Goal: Check status: Check status

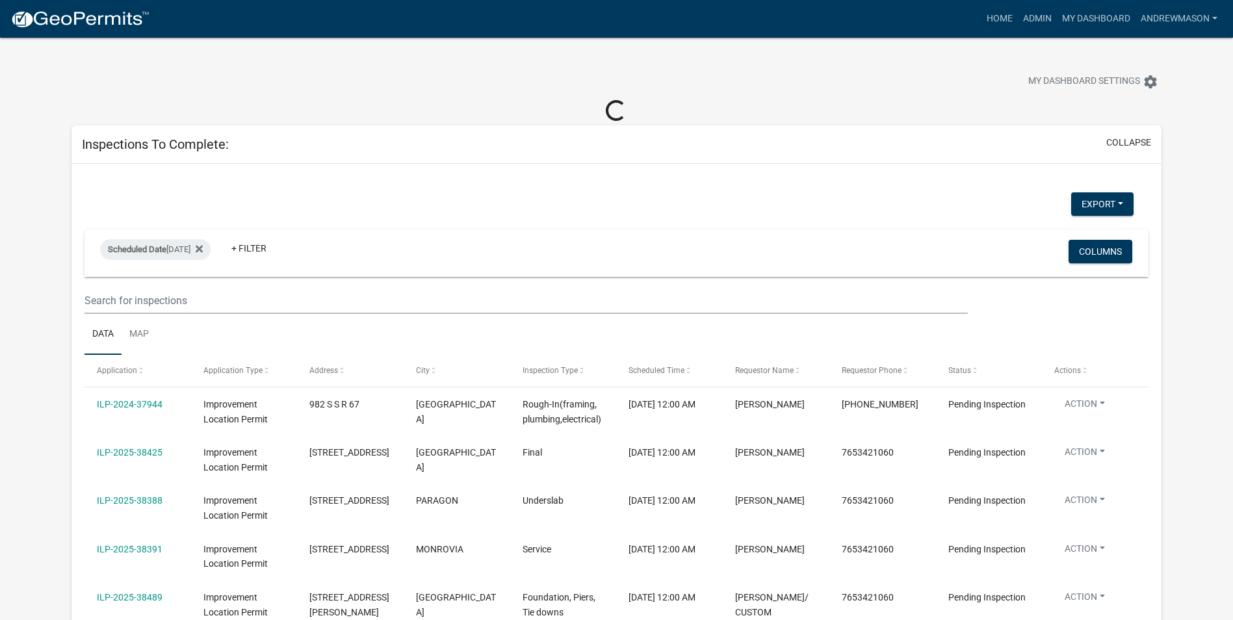
select select "3: 100"
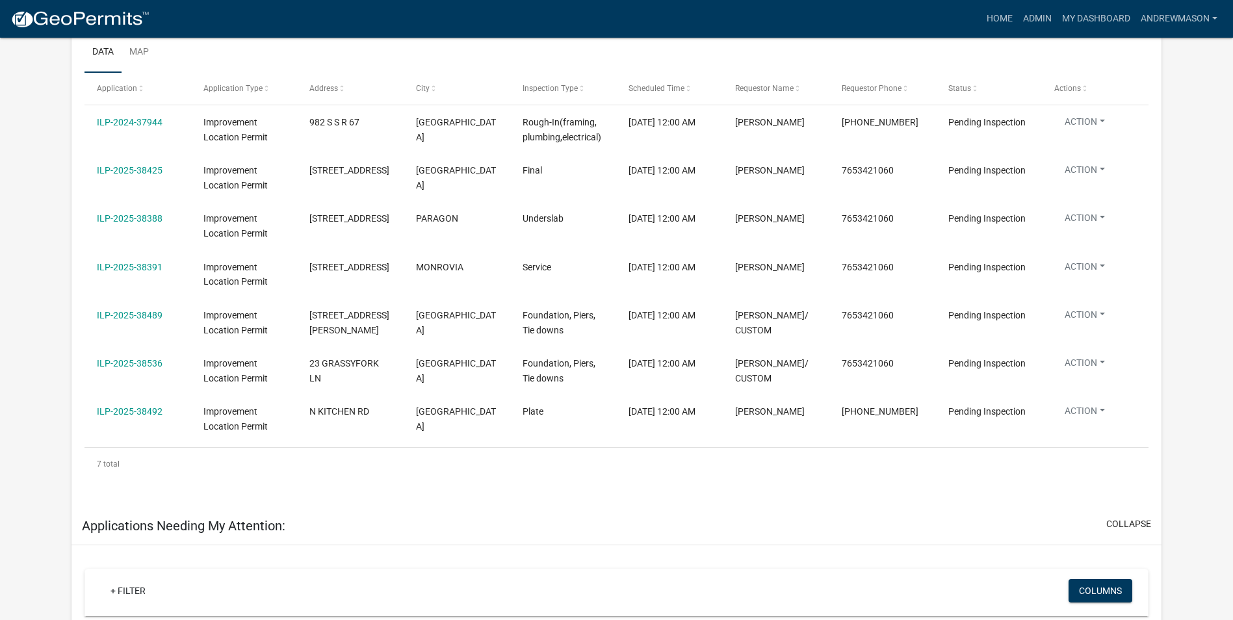
scroll to position [260, 0]
click at [124, 264] on link "ILP-2025-38391" at bounding box center [130, 266] width 66 height 10
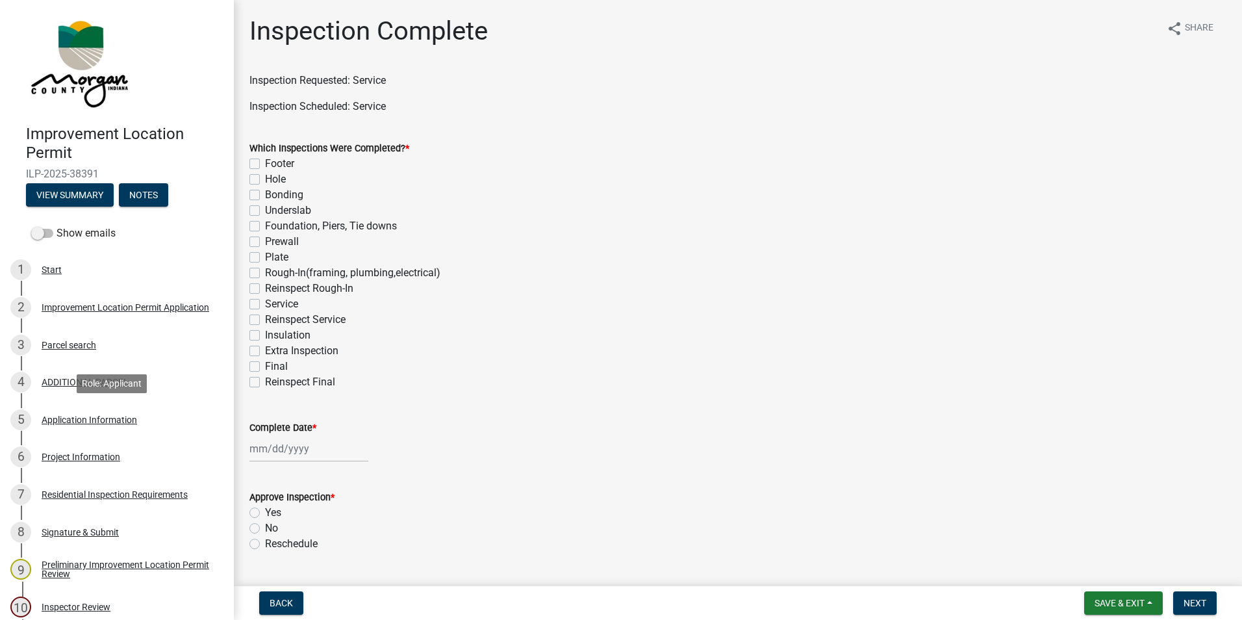
click at [106, 421] on div "Application Information" at bounding box center [90, 419] width 96 height 9
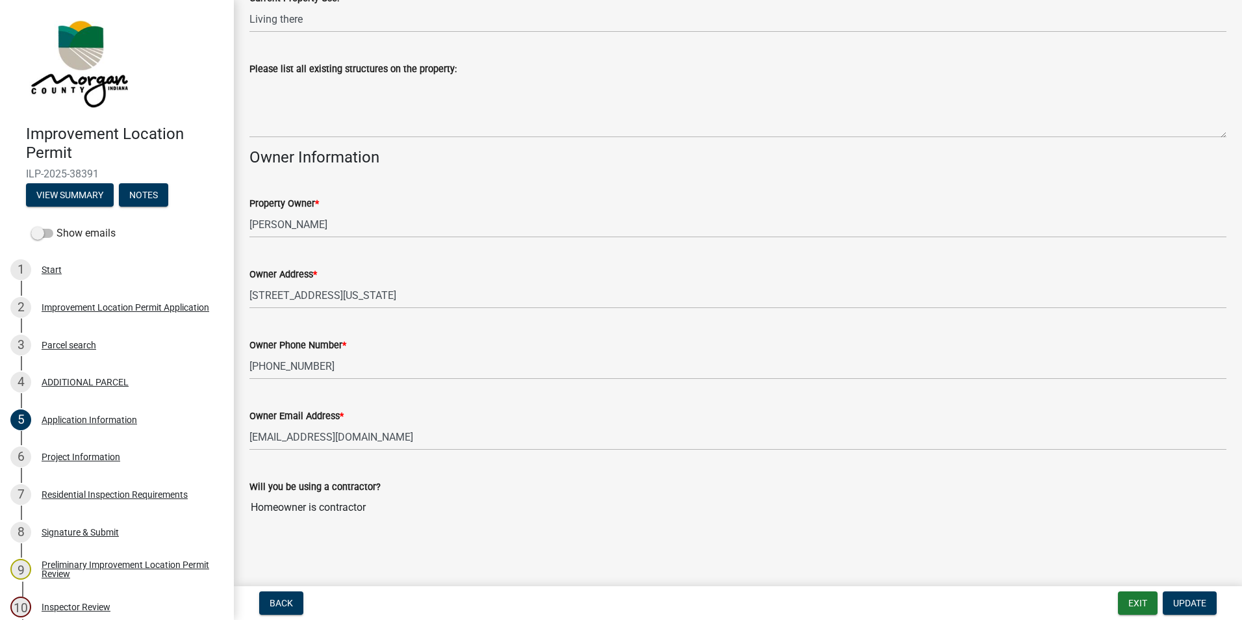
scroll to position [485, 0]
click at [58, 459] on div "Project Information" at bounding box center [81, 456] width 79 height 9
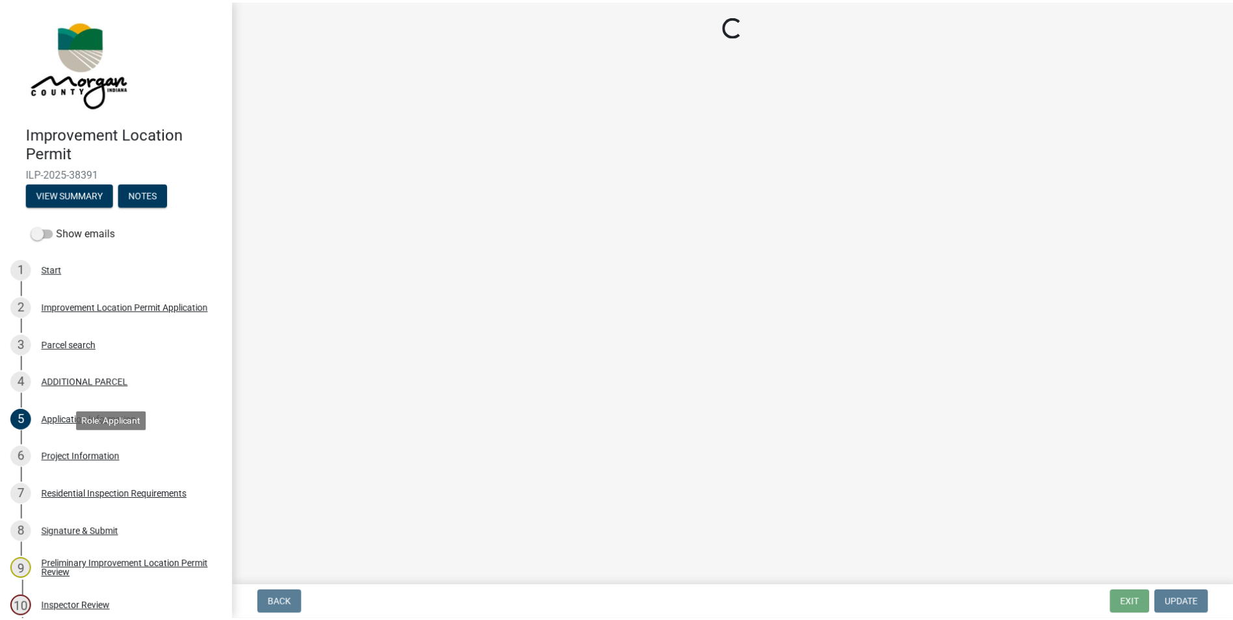
scroll to position [0, 0]
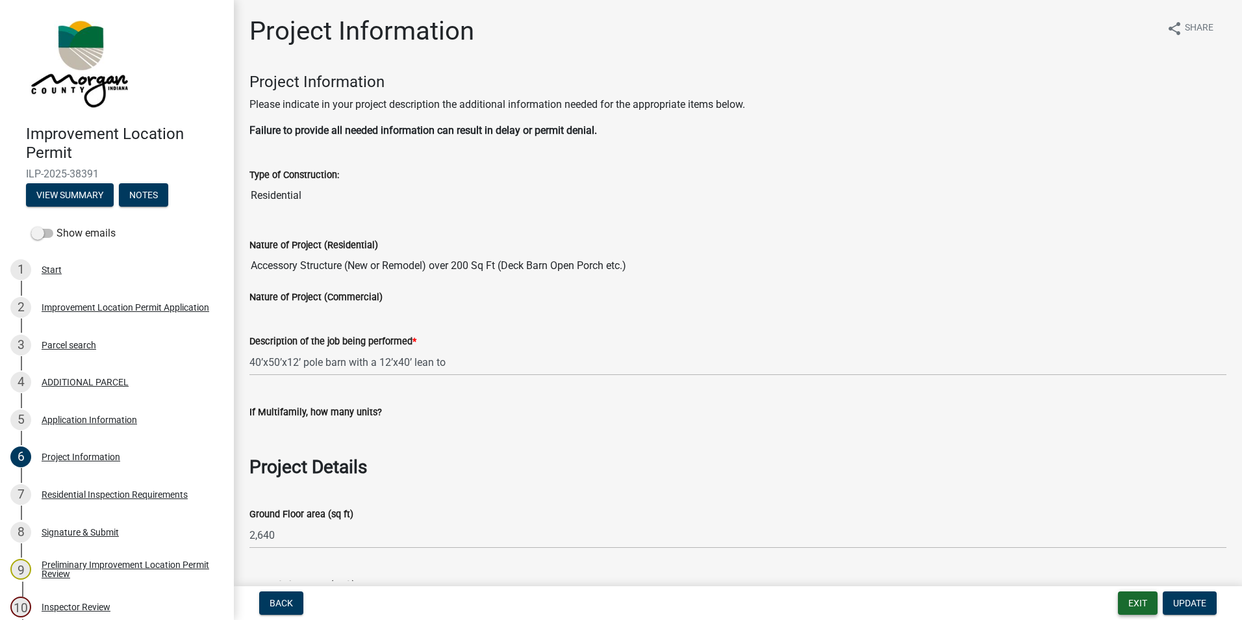
click at [1142, 598] on button "Exit" at bounding box center [1138, 602] width 40 height 23
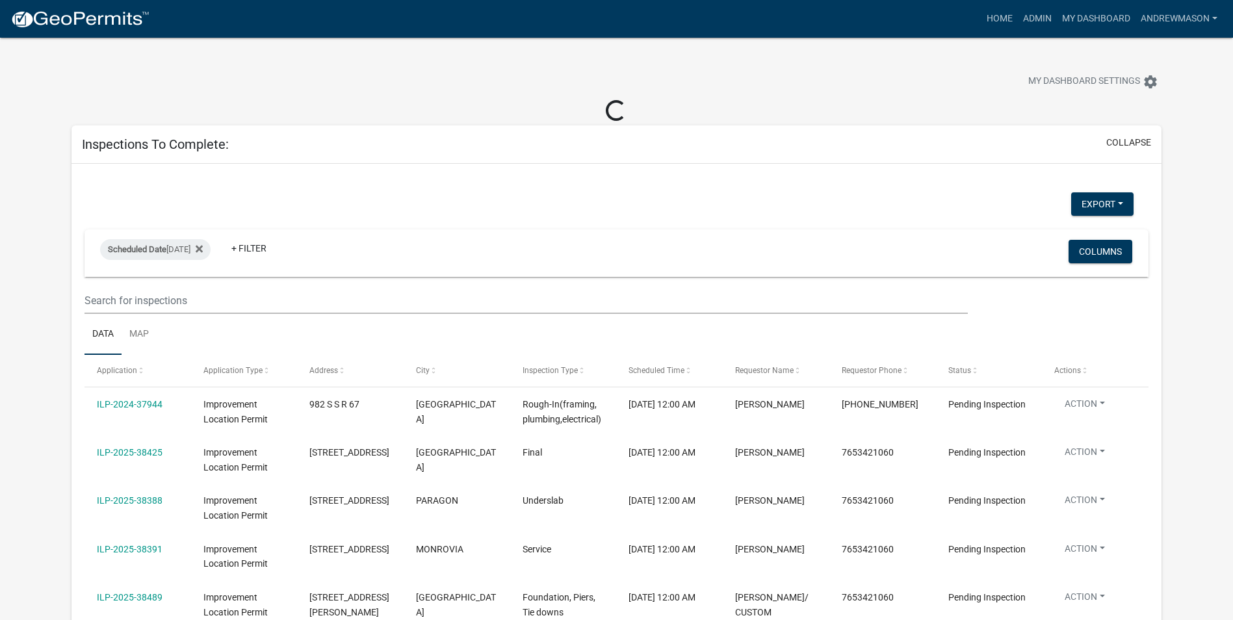
select select "3: 100"
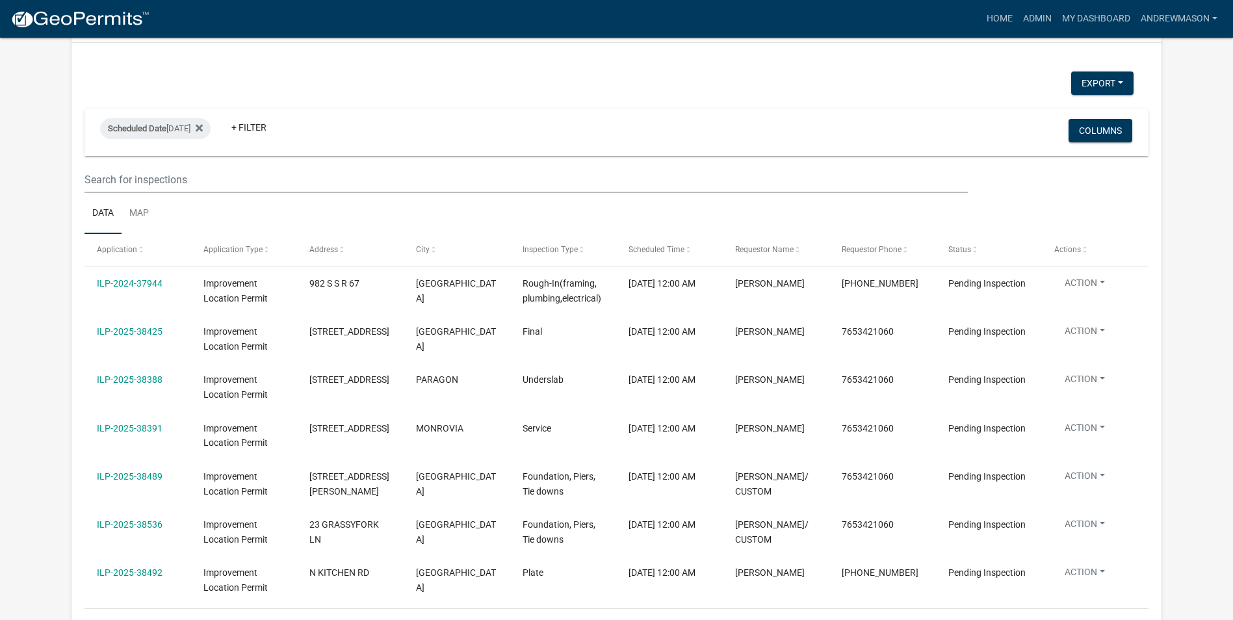
scroll to position [130, 0]
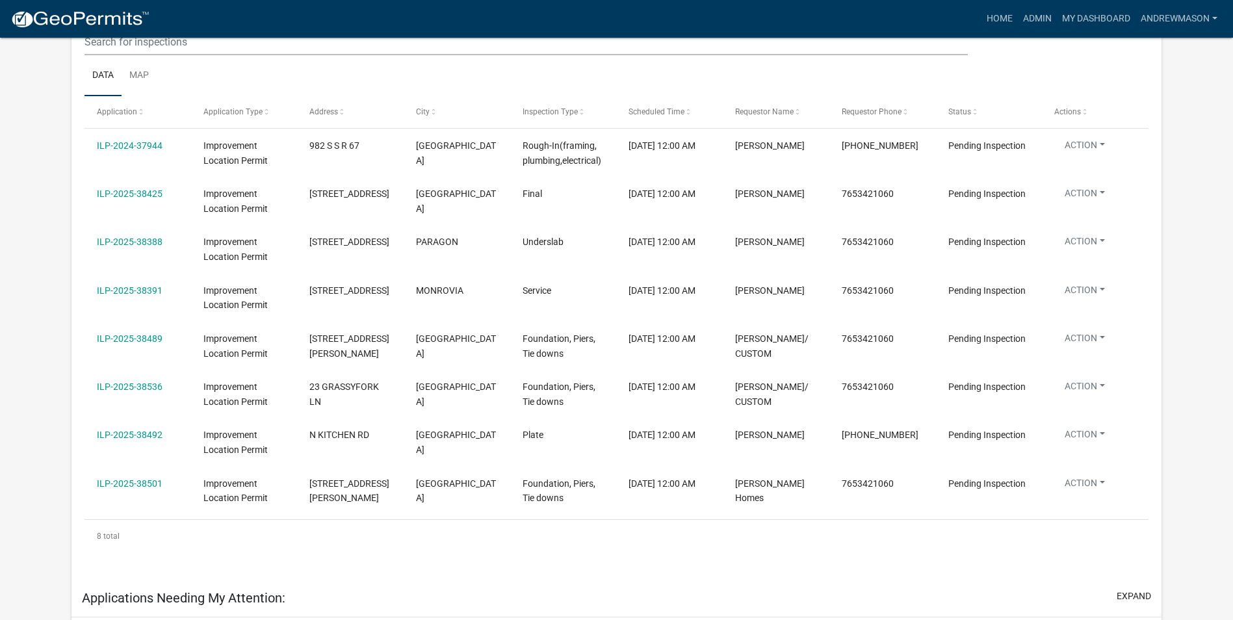
scroll to position [260, 0]
select select "3: 100"
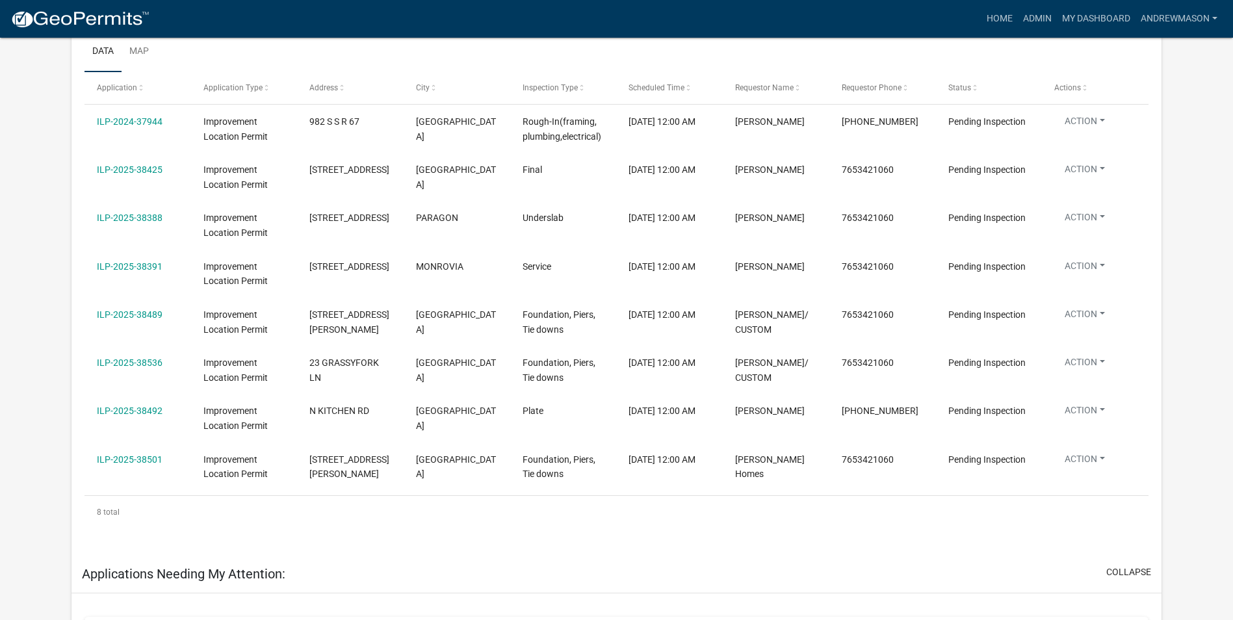
scroll to position [237, 0]
